Goal: Find specific page/section

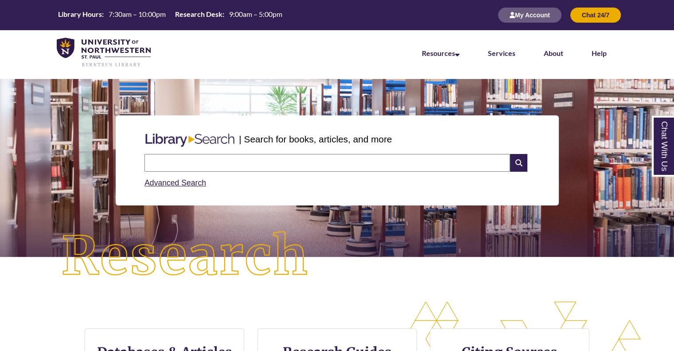
click at [188, 165] on input "text" at bounding box center [327, 163] width 366 height 18
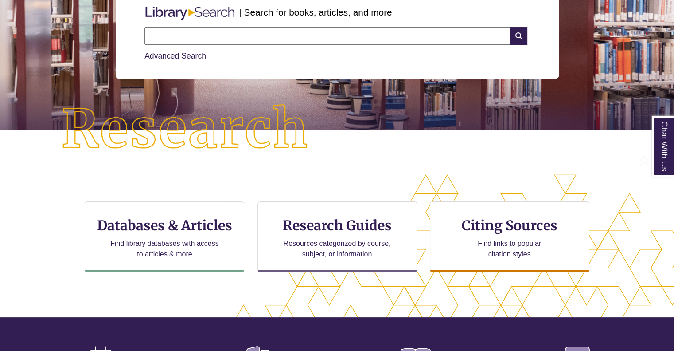
scroll to position [133, 0]
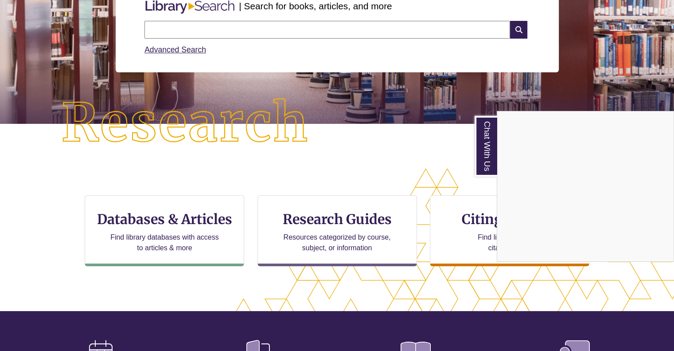
click at [156, 222] on div "Chat With Us" at bounding box center [337, 175] width 674 height 351
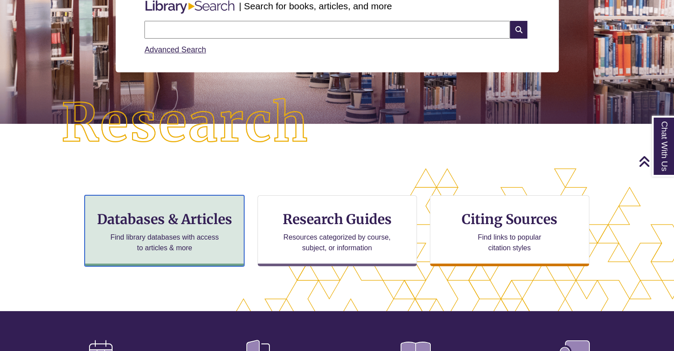
click at [156, 221] on h3 "Databases & Articles" at bounding box center [164, 218] width 144 height 17
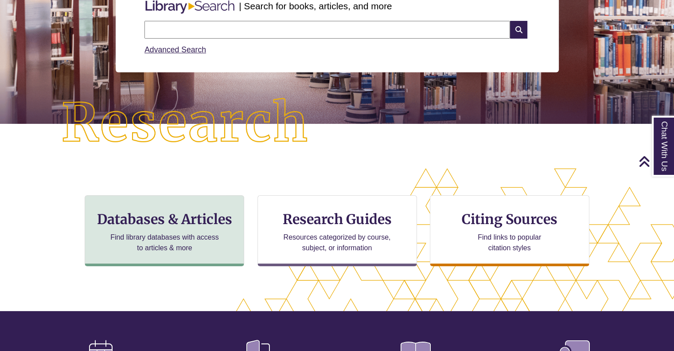
scroll to position [4, 4]
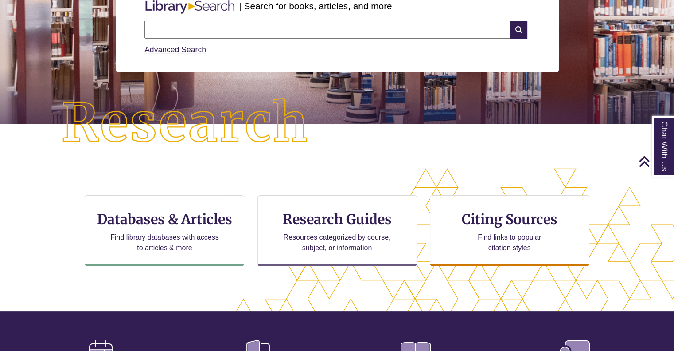
click at [249, 32] on input "text" at bounding box center [327, 30] width 366 height 18
type input "**********"
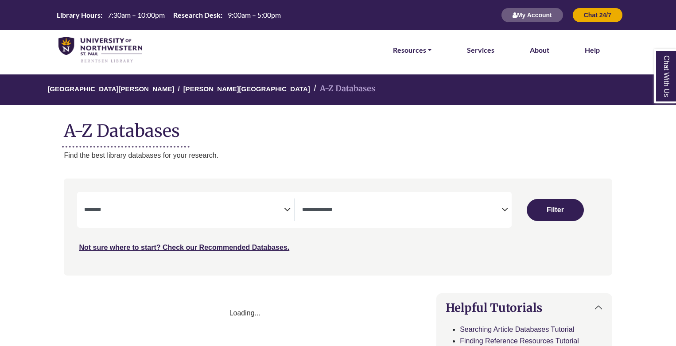
select select "Database Subject Filter"
select select "Database Types Filter"
select select "Database Subject Filter"
select select "Database Types Filter"
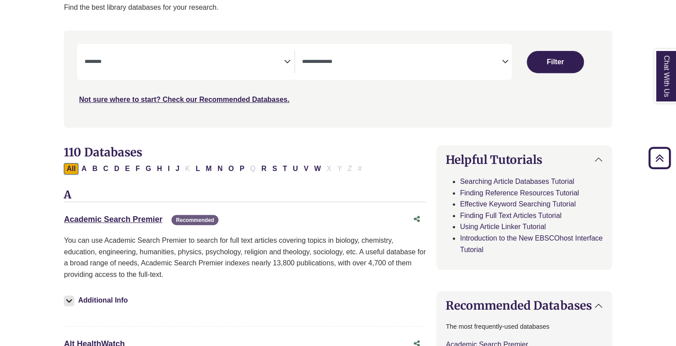
scroll to position [44, 0]
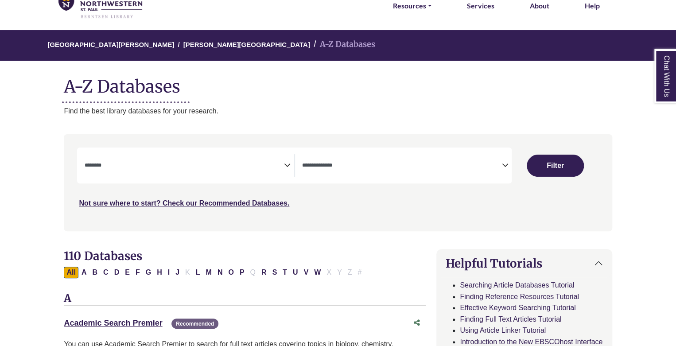
click at [397, 168] on textarea "Search" at bounding box center [401, 166] width 199 height 7
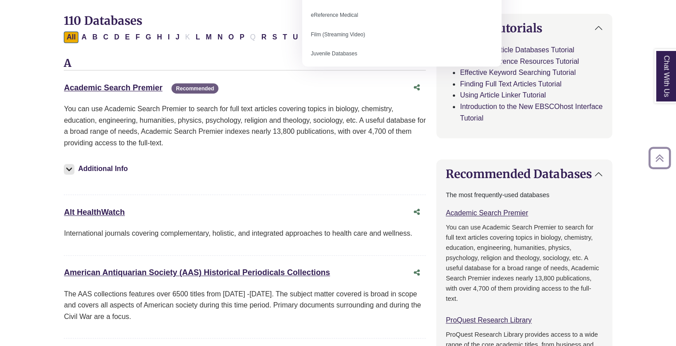
scroll to position [355, 0]
